Goal: Check status: Check status

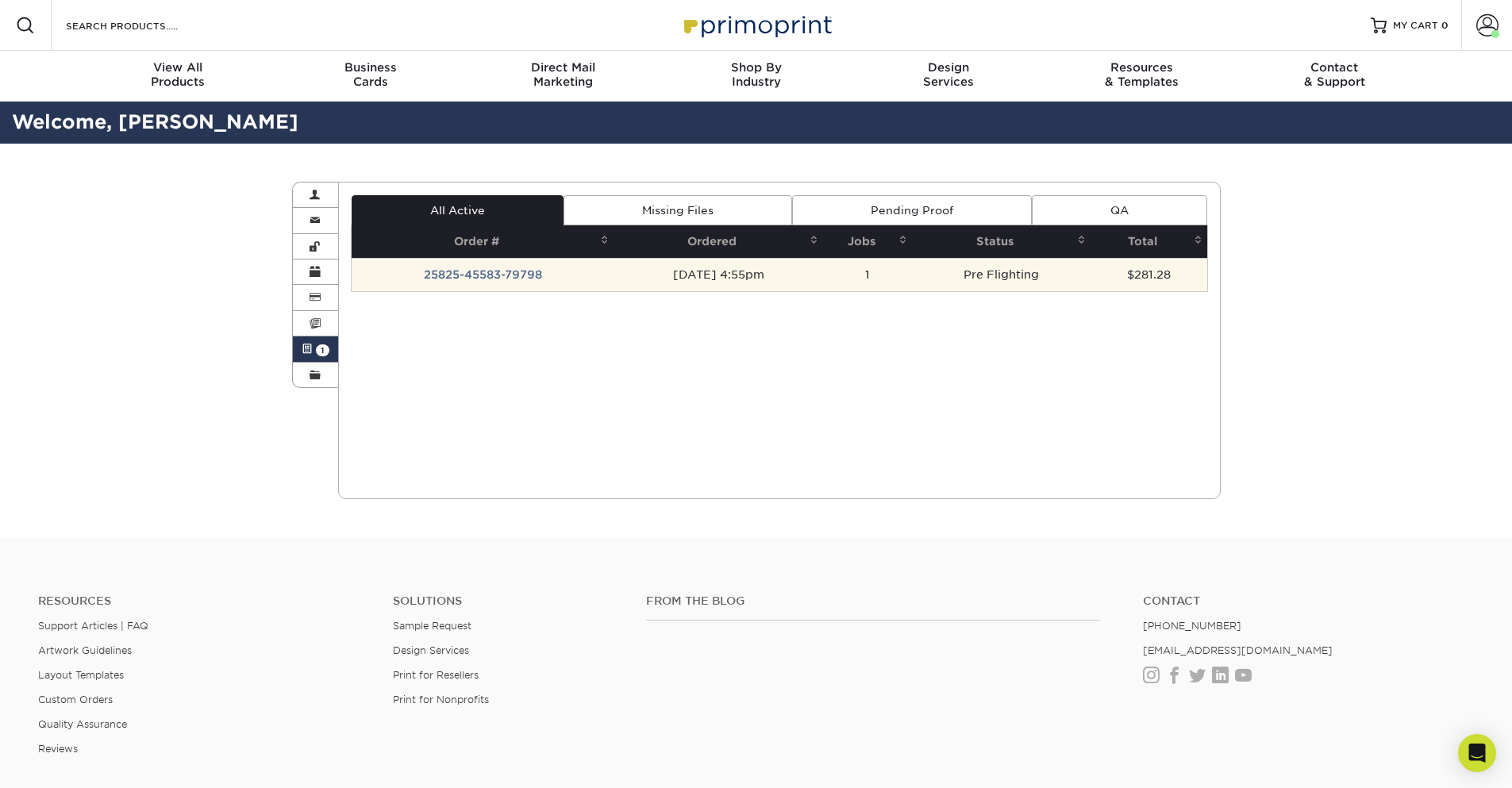
click at [484, 275] on td "25825-45583-79798" at bounding box center [482, 275] width 262 height 34
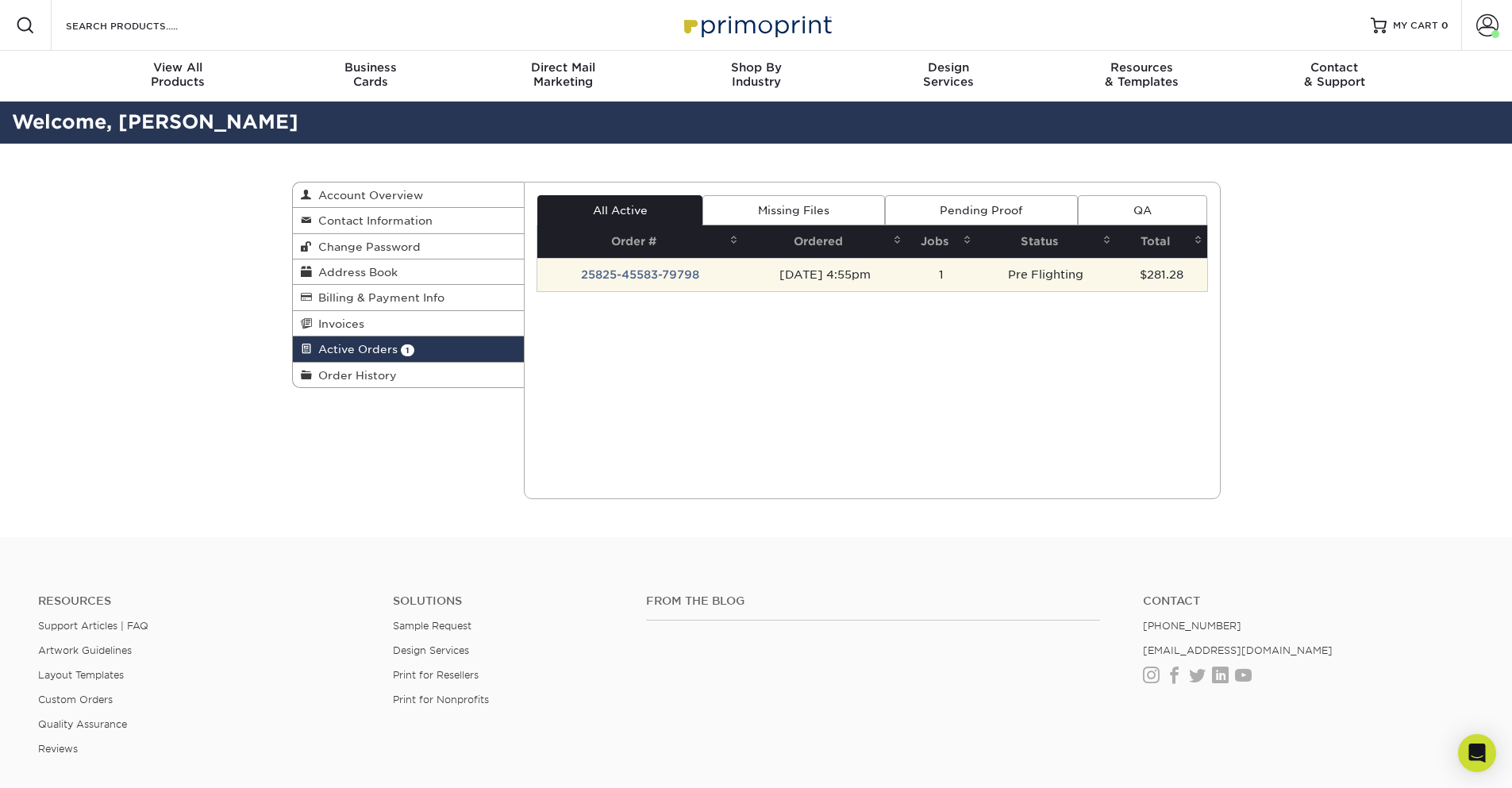
click at [652, 275] on td "25825-45583-79798" at bounding box center [639, 275] width 205 height 34
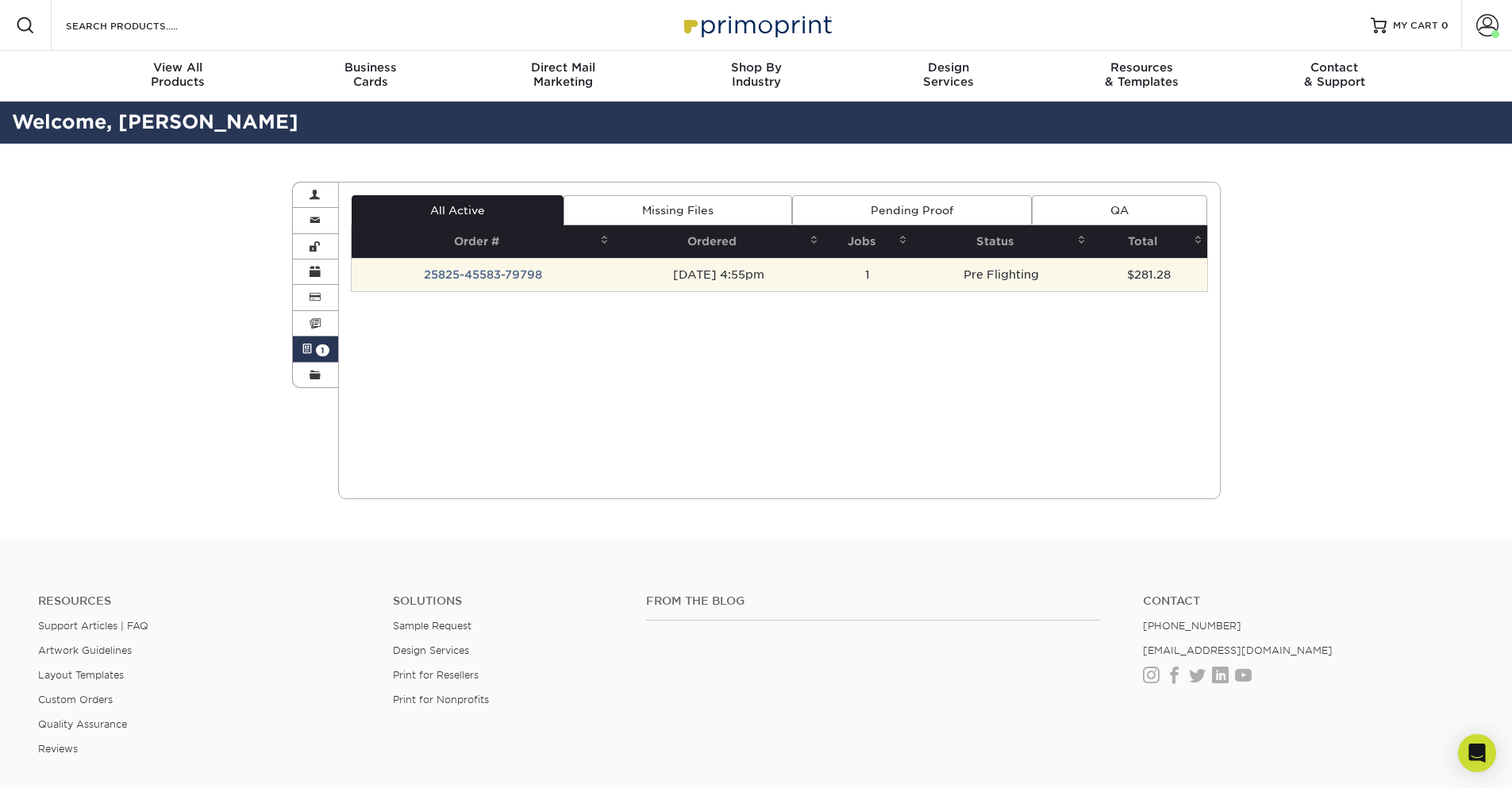
click at [449, 278] on td "25825-45583-79798" at bounding box center [482, 275] width 262 height 34
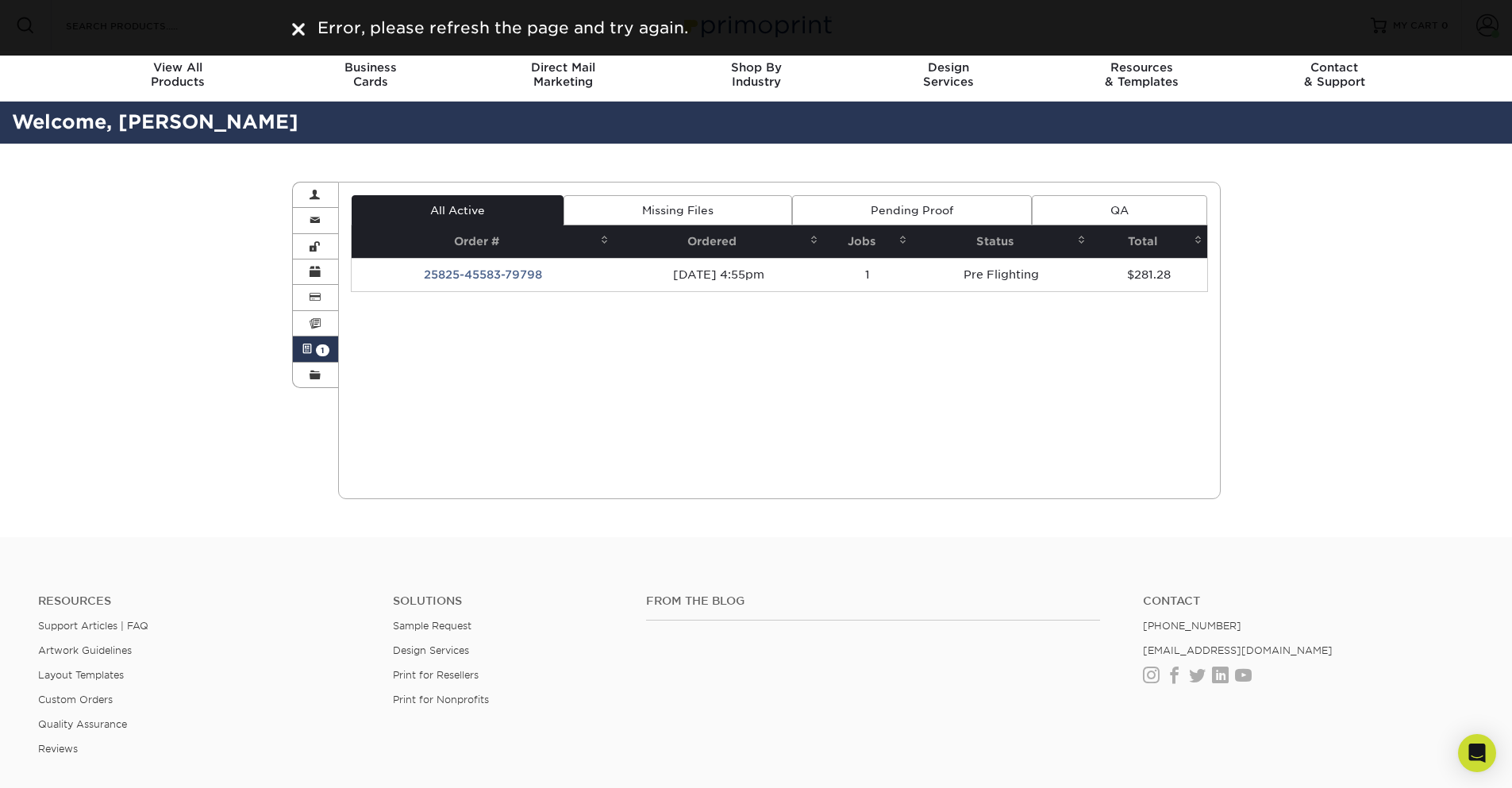
click at [295, 27] on img at bounding box center [298, 29] width 13 height 13
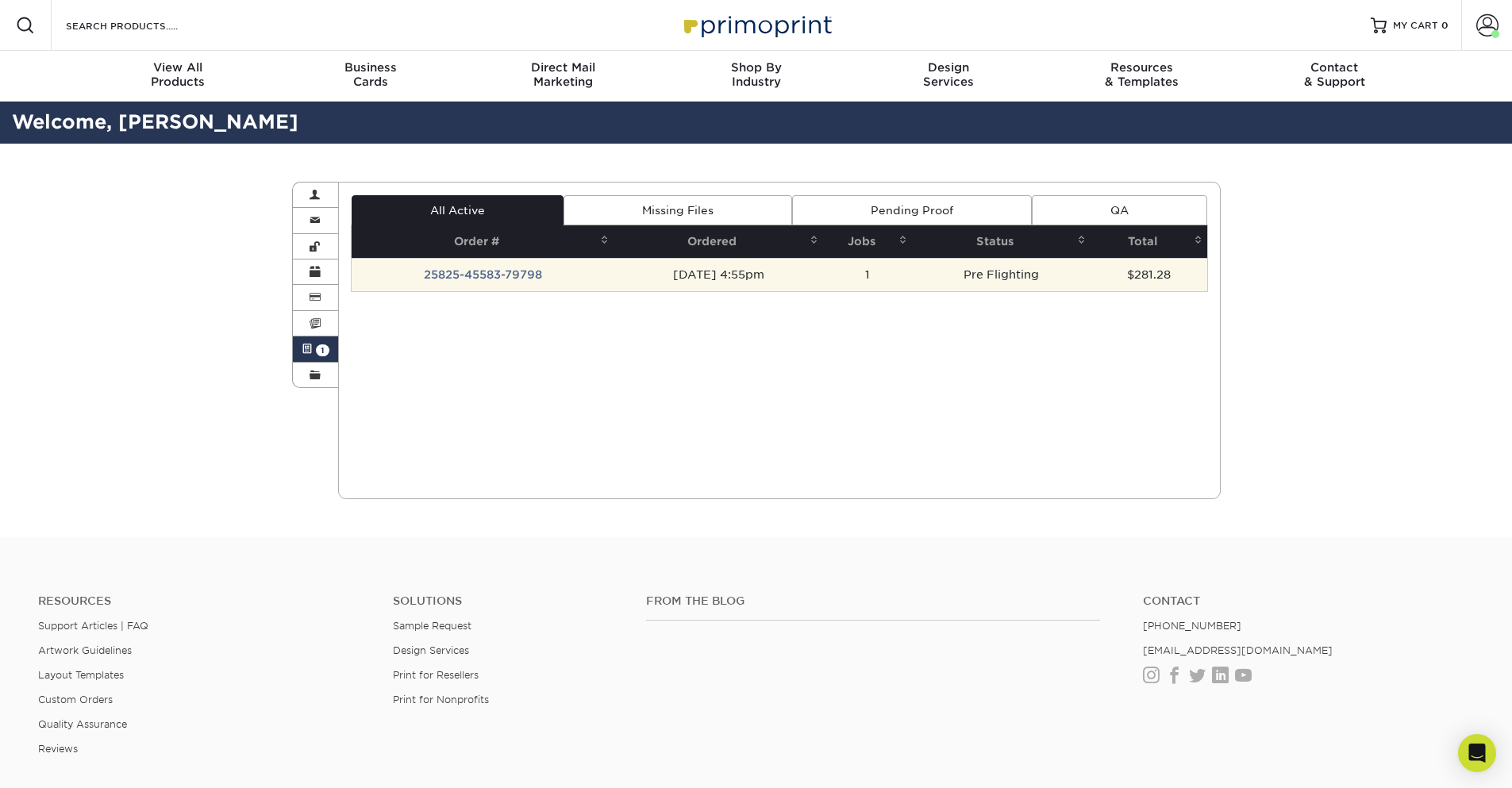
click at [515, 265] on td "25825-45583-79798" at bounding box center [482, 275] width 262 height 34
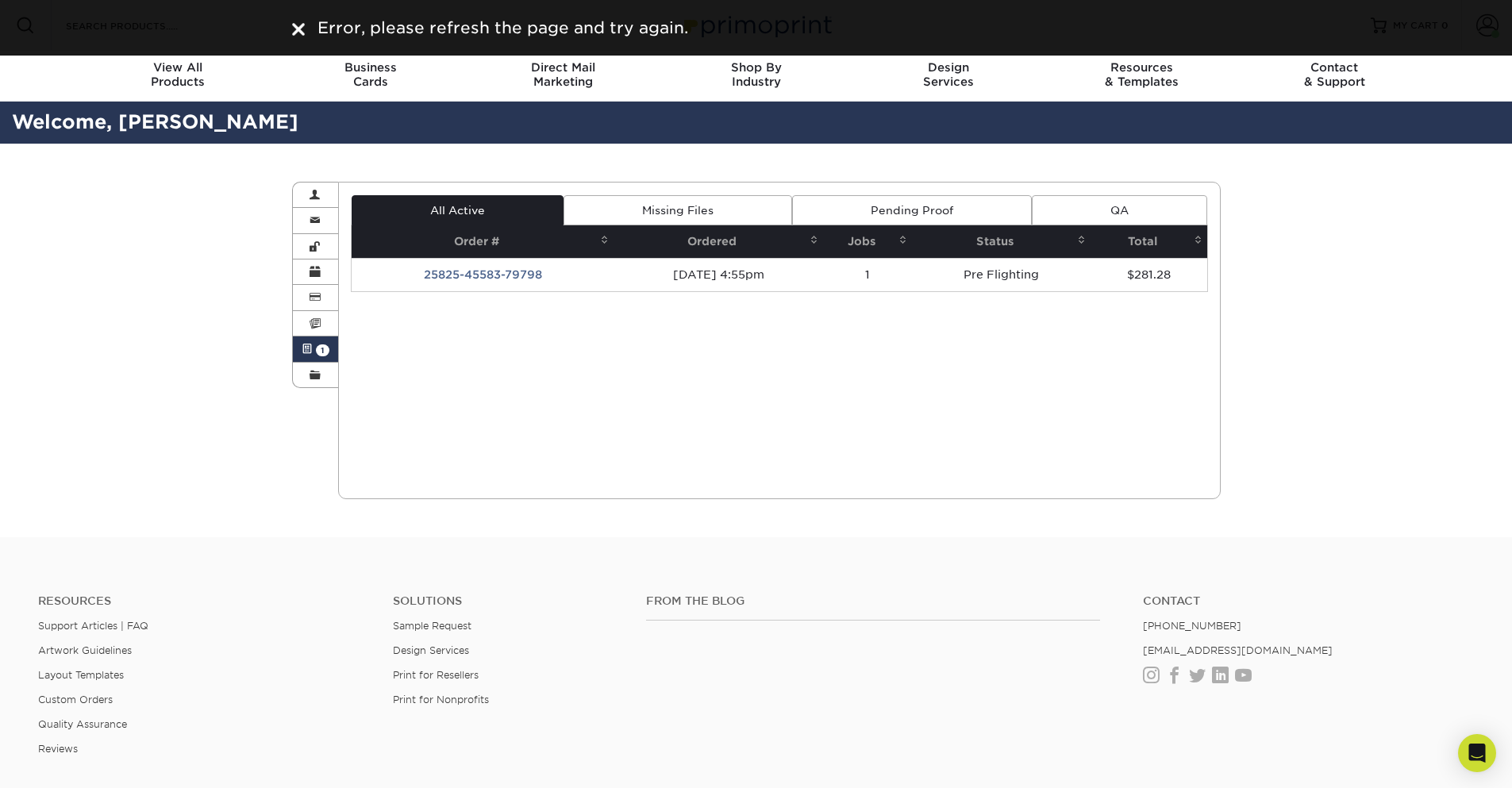
click at [295, 29] on img at bounding box center [298, 29] width 13 height 13
